Goal: Task Accomplishment & Management: Manage account settings

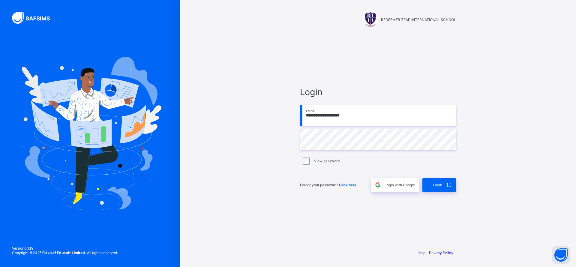
click at [438, 185] on div "Login" at bounding box center [439, 185] width 34 height 14
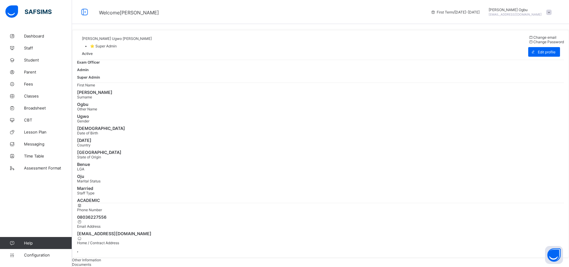
click at [30, 60] on span "Student" at bounding box center [48, 60] width 48 height 5
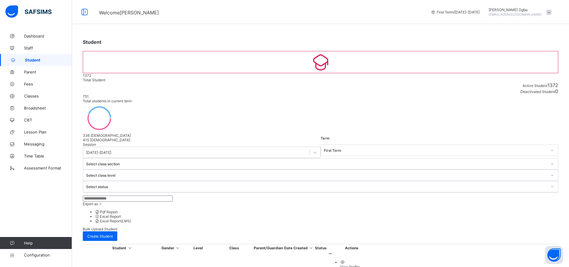
click at [131, 195] on input "text" at bounding box center [128, 198] width 90 height 6
type input "******"
click at [259, 245] on th "Class" at bounding box center [240, 247] width 37 height 5
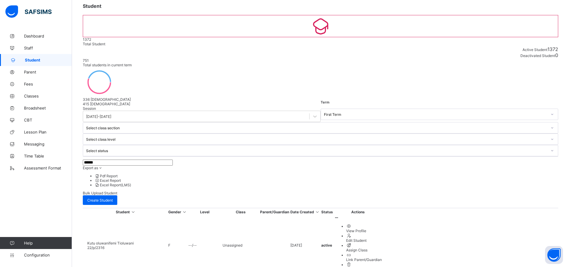
scroll to position [36, 0]
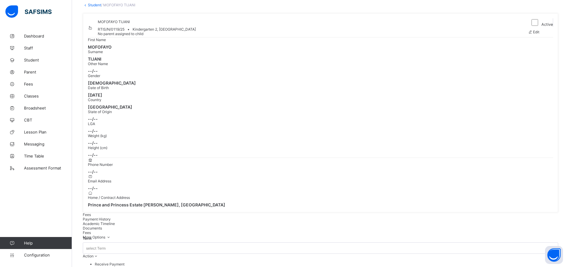
click at [533, 34] on span at bounding box center [530, 32] width 5 height 4
select select "**"
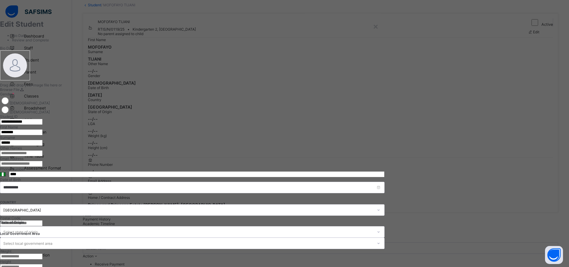
click at [43, 156] on input "text" at bounding box center [21, 153] width 43 height 6
type input "*******"
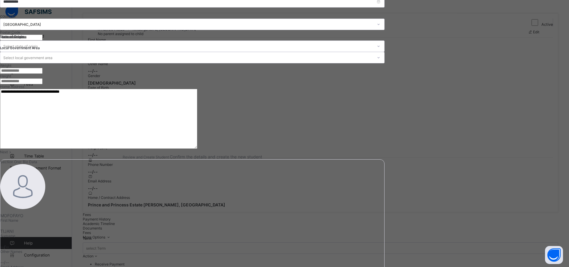
click at [8, 154] on span "Next" at bounding box center [4, 152] width 8 height 4
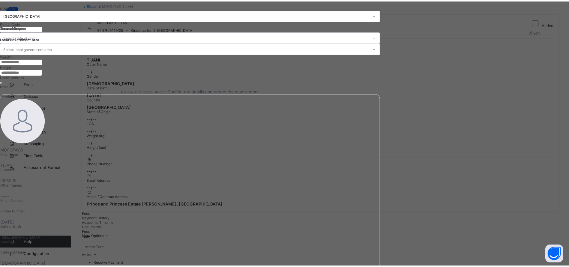
scroll to position [43, 0]
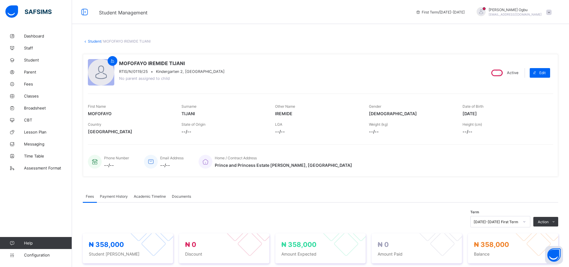
click at [91, 40] on link "Student" at bounding box center [94, 41] width 13 height 4
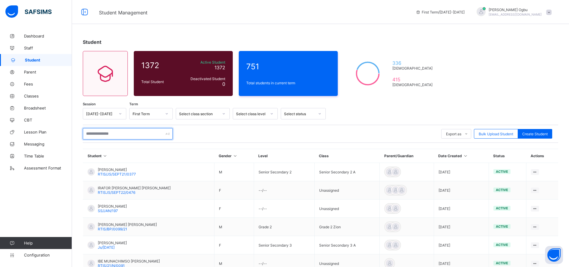
click at [149, 134] on input "text" at bounding box center [128, 133] width 90 height 11
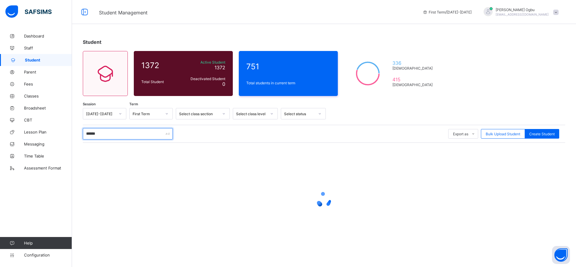
type input "******"
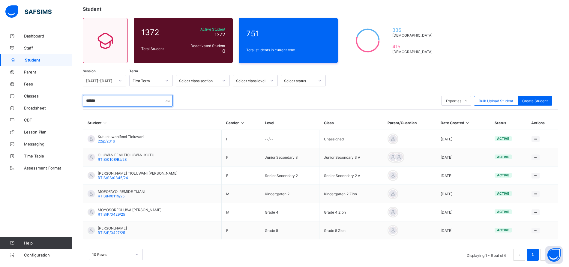
scroll to position [42, 0]
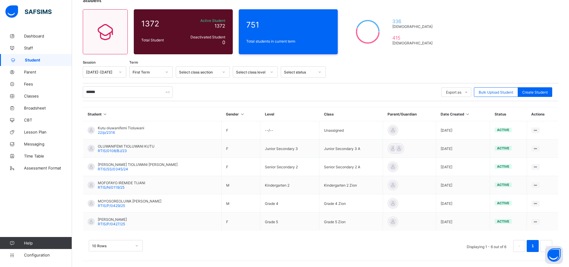
click at [122, 201] on span "MOYOSOREOLUWA [PERSON_NAME]" at bounding box center [130, 201] width 64 height 4
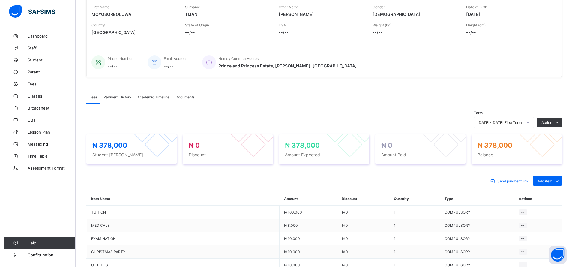
scroll to position [100, 0]
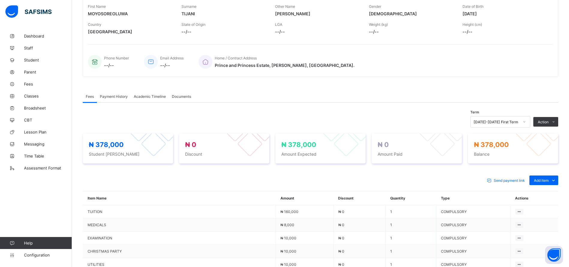
click at [554, 118] on div "Action" at bounding box center [545, 122] width 25 height 10
click at [0, 0] on button "Manage Discount" at bounding box center [0, 0] width 0 height 0
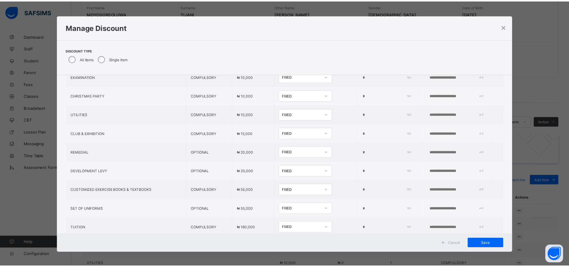
scroll to position [80, 0]
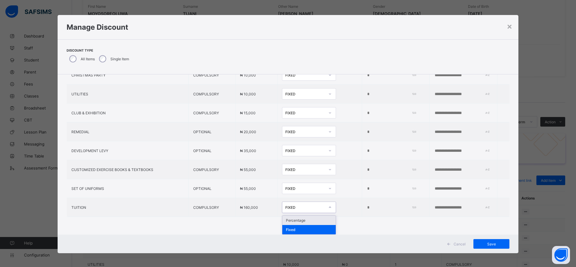
click at [290, 217] on div "Percentage" at bounding box center [308, 220] width 53 height 9
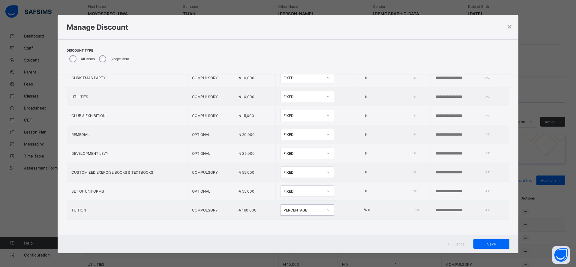
click at [367, 208] on input "*" at bounding box center [392, 210] width 50 height 5
type input "*"
click at [444, 208] on input "text" at bounding box center [455, 210] width 41 height 5
type input "**********"
click at [487, 242] on span "Save" at bounding box center [491, 244] width 27 height 4
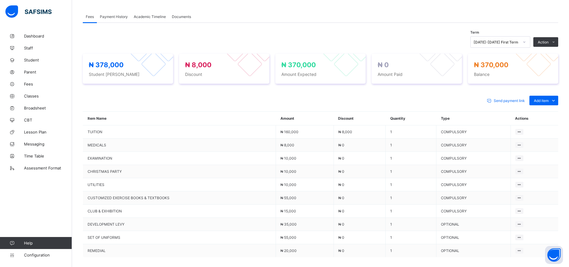
scroll to position [233, 0]
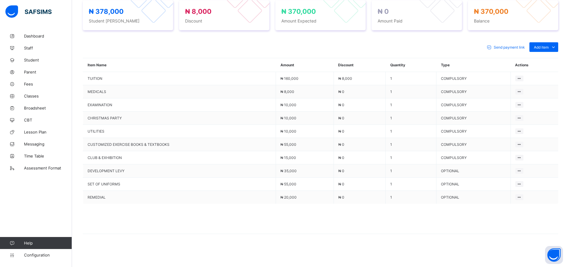
click at [27, 84] on span "Fees" at bounding box center [48, 84] width 48 height 5
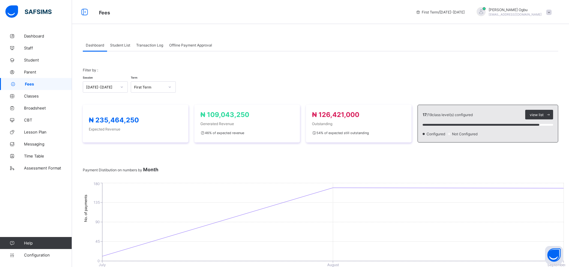
click at [153, 48] on div "Transaction Log" at bounding box center [149, 45] width 33 height 12
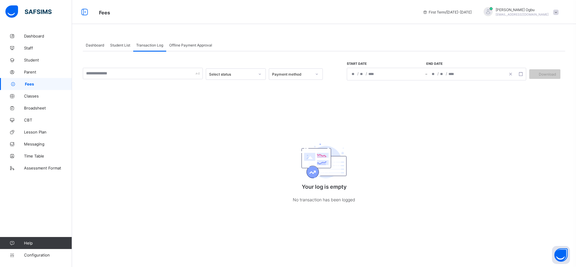
click at [364, 74] on div "/ / – / /" at bounding box center [436, 74] width 179 height 13
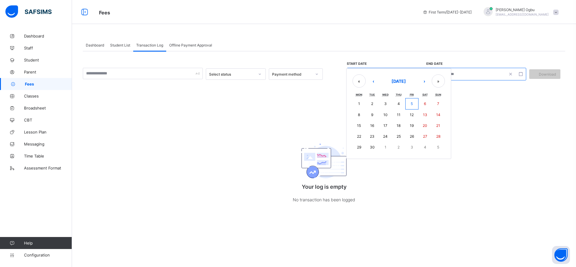
click at [410, 104] on button "5" at bounding box center [411, 103] width 13 height 11
click at [411, 104] on abbr "5" at bounding box center [411, 103] width 2 height 4
type input "**********"
type input "*"
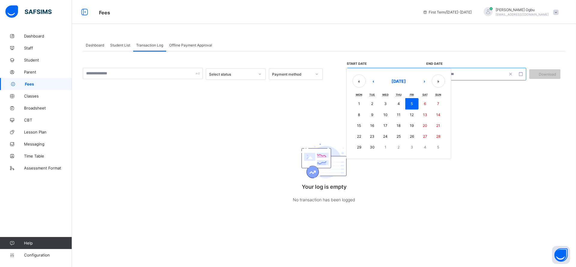
type input "****"
type input "**********"
type input "*"
type input "****"
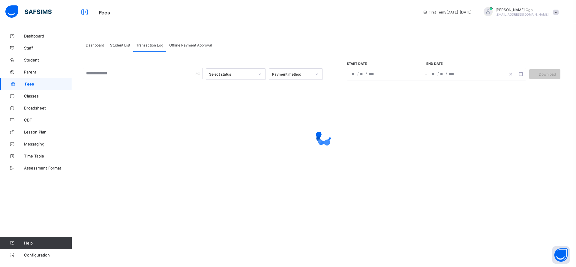
click at [411, 104] on div at bounding box center [324, 137] width 482 height 114
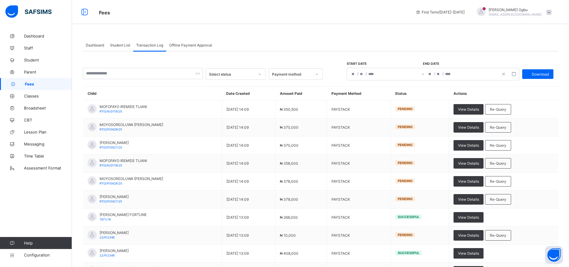
click at [495, 109] on div "Re-Query" at bounding box center [498, 109] width 26 height 10
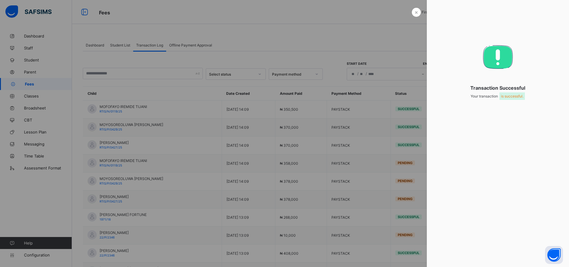
click at [412, 12] on div "×" at bounding box center [416, 12] width 9 height 9
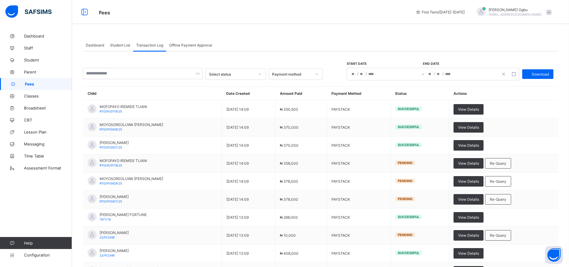
click at [476, 109] on span "View Details" at bounding box center [468, 109] width 21 height 4
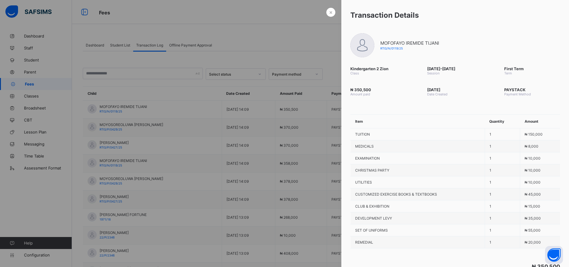
click at [329, 13] on span "×" at bounding box center [331, 12] width 4 height 6
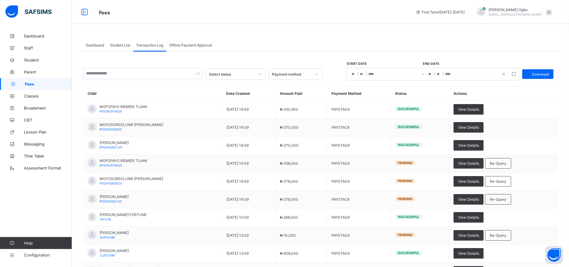
click at [28, 59] on span "Student" at bounding box center [48, 60] width 48 height 5
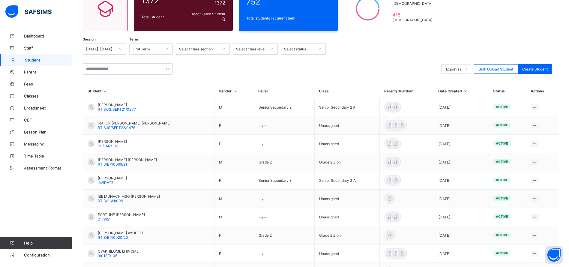
scroll to position [64, 0]
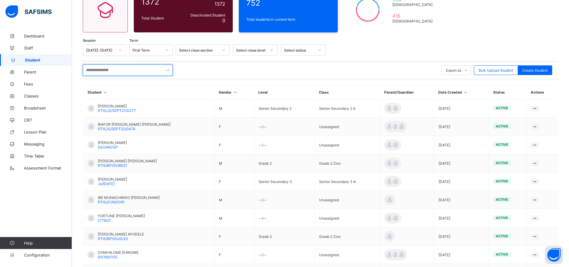
click at [137, 71] on input "text" at bounding box center [128, 69] width 90 height 11
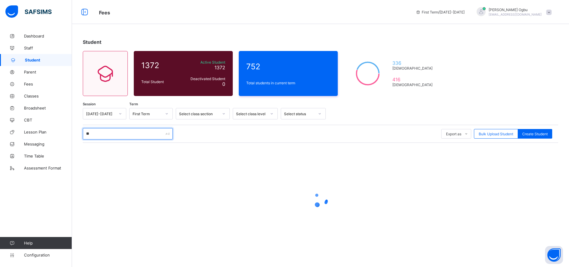
scroll to position [0, 0]
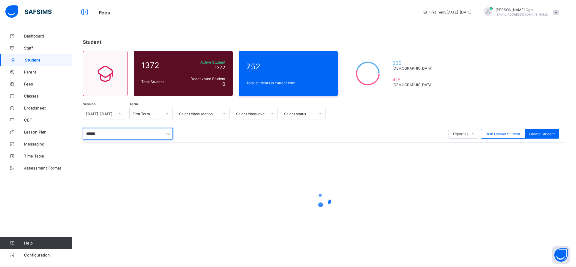
type input "******"
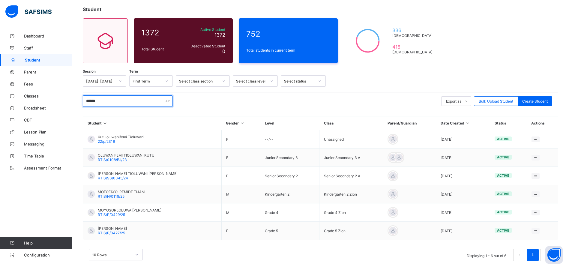
scroll to position [42, 0]
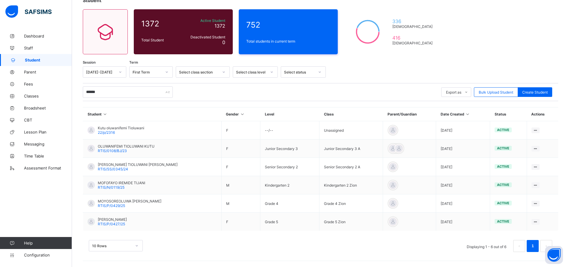
click at [132, 186] on div "MOFOFAYO IREMIDE TIJANI RTIS/N/0119/25" at bounding box center [121, 184] width 47 height 9
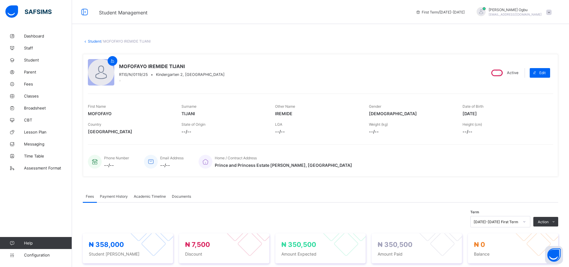
click at [109, 194] on span "Payment History" at bounding box center [114, 196] width 28 height 4
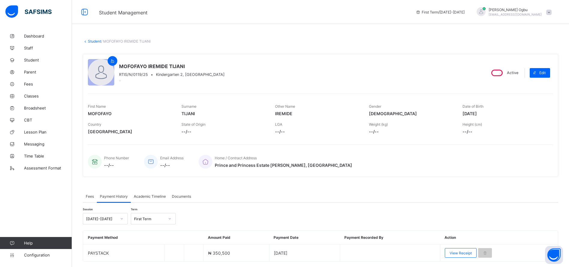
click at [453, 250] on div "View Receipt" at bounding box center [461, 253] width 32 height 10
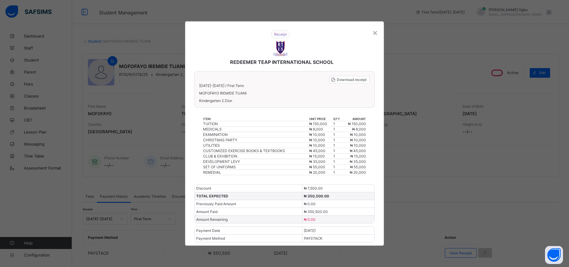
click at [357, 81] on span "Download receipt" at bounding box center [352, 79] width 30 height 4
click at [354, 79] on span "Download receipt" at bounding box center [352, 79] width 30 height 4
click at [343, 77] on span "Download receipt" at bounding box center [352, 79] width 30 height 4
click at [344, 82] on span "Download receipt" at bounding box center [352, 79] width 30 height 4
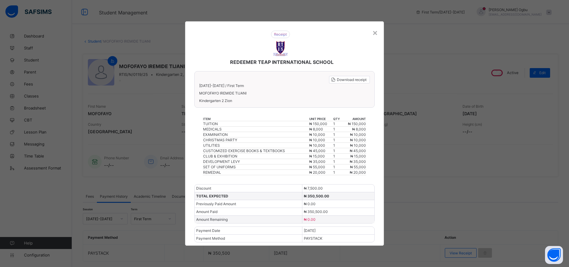
click at [375, 31] on div "×" at bounding box center [375, 32] width 6 height 10
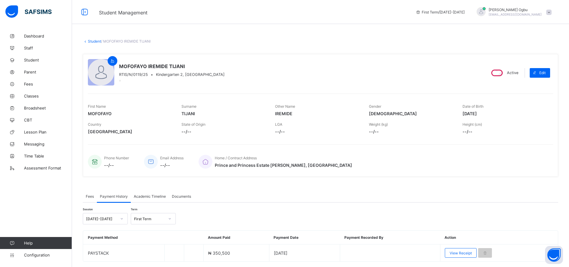
click at [91, 43] on link "Student" at bounding box center [94, 41] width 13 height 4
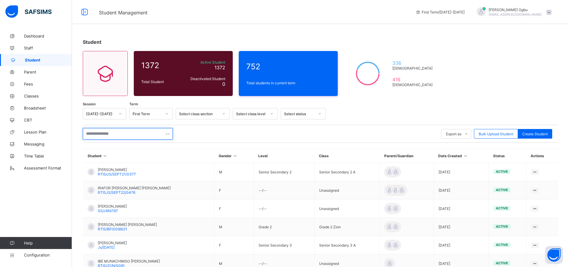
click at [123, 131] on input "text" at bounding box center [128, 133] width 90 height 11
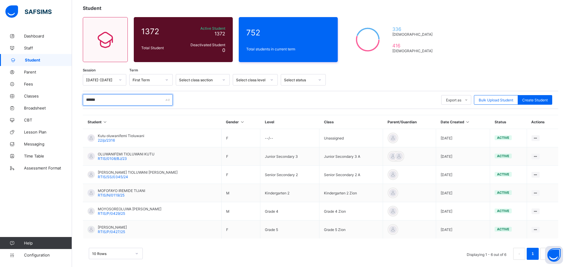
scroll to position [42, 0]
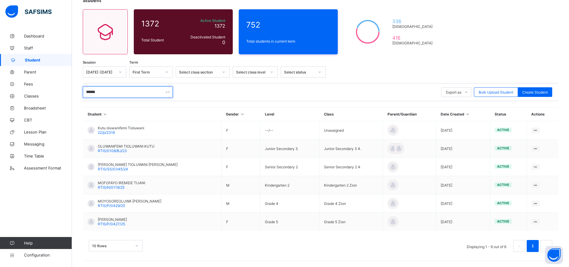
type input "******"
click at [125, 203] on span "MOYOSOREOLUWA [PERSON_NAME]" at bounding box center [130, 201] width 64 height 4
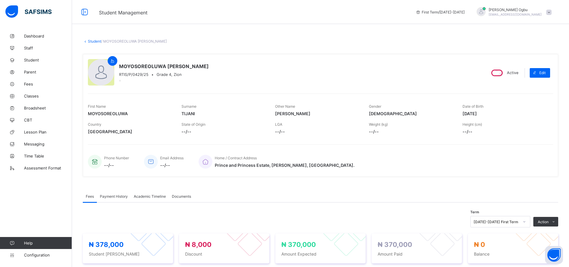
click at [114, 201] on div "Payment History" at bounding box center [114, 196] width 34 height 12
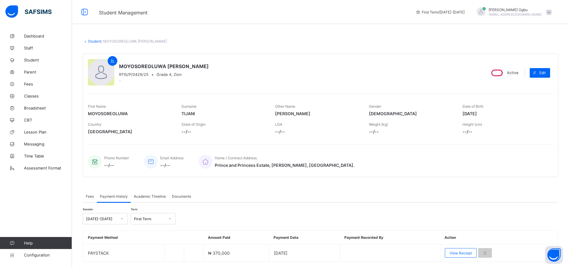
click at [459, 253] on span "View Receipt" at bounding box center [460, 253] width 22 height 4
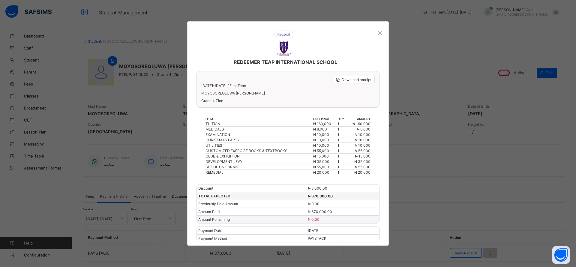
click at [357, 76] on div "Download receipt" at bounding box center [354, 79] width 41 height 7
click at [380, 34] on div "×" at bounding box center [380, 32] width 6 height 10
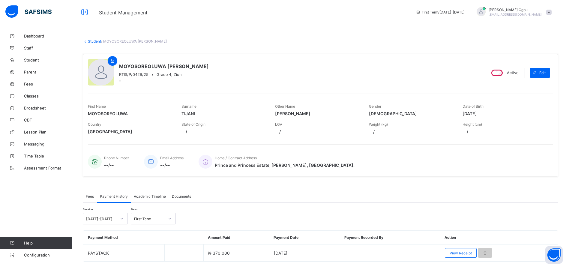
click at [554, 11] on div "[PERSON_NAME] [EMAIL_ADDRESS][DOMAIN_NAME]" at bounding box center [512, 12] width 84 height 10
click at [527, 70] on span "Logout" at bounding box center [532, 69] width 40 height 7
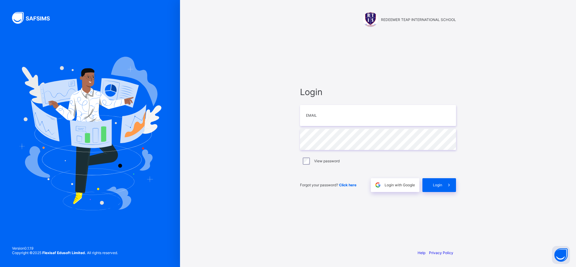
click at [529, 104] on div "REDEEMER TEAP INTERNATIONAL SCHOOL Login Email Password View password Forgot yo…" at bounding box center [378, 133] width 396 height 267
click at [327, 119] on input "email" at bounding box center [378, 115] width 156 height 21
type input "**********"
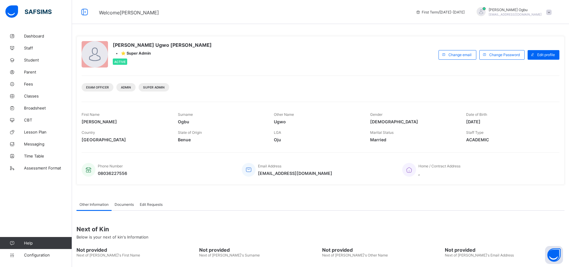
click at [362, 150] on div "[PERSON_NAME] [PERSON_NAME] • ⭐ Super Admin Active Change email Change Password…" at bounding box center [320, 110] width 488 height 149
click at [26, 85] on span "Fees" at bounding box center [48, 84] width 48 height 5
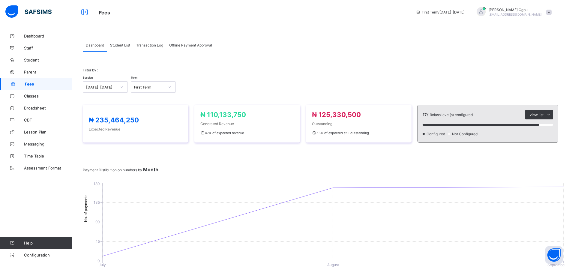
click at [35, 36] on span "Dashboard" at bounding box center [48, 36] width 48 height 5
